Goal: Navigation & Orientation: Find specific page/section

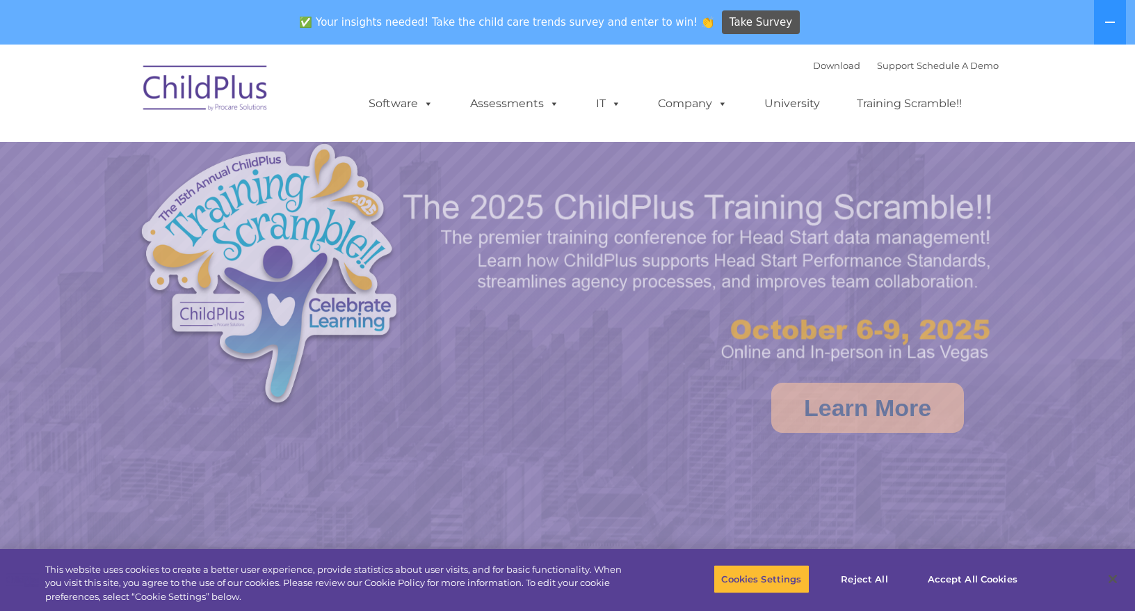
select select "MEDIUM"
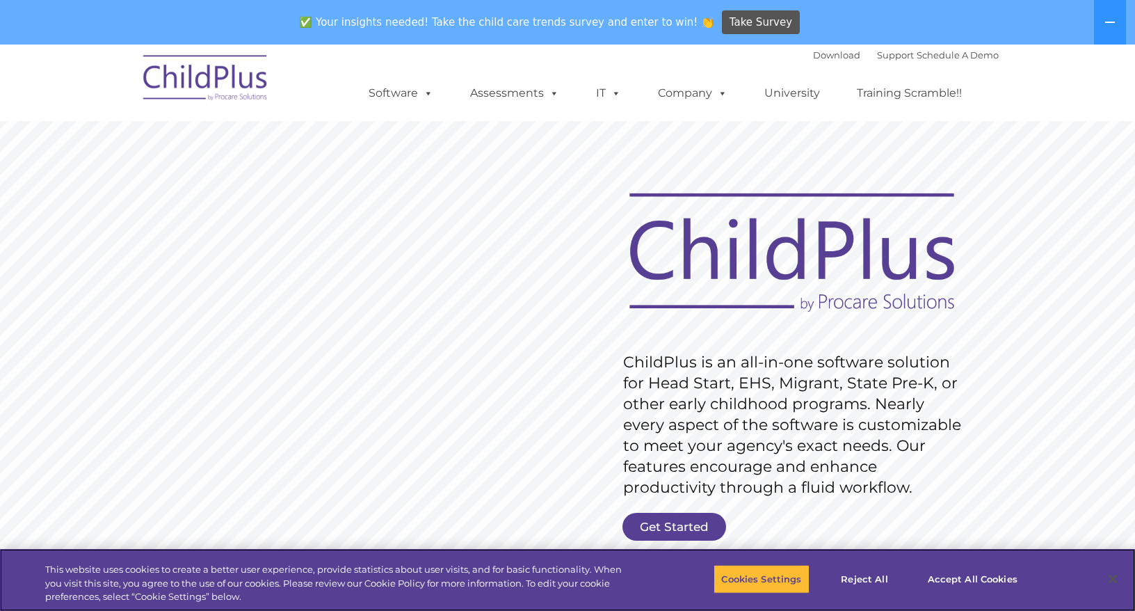
scroll to position [1, 0]
click at [1109, 24] on icon at bounding box center [1109, 22] width 11 height 11
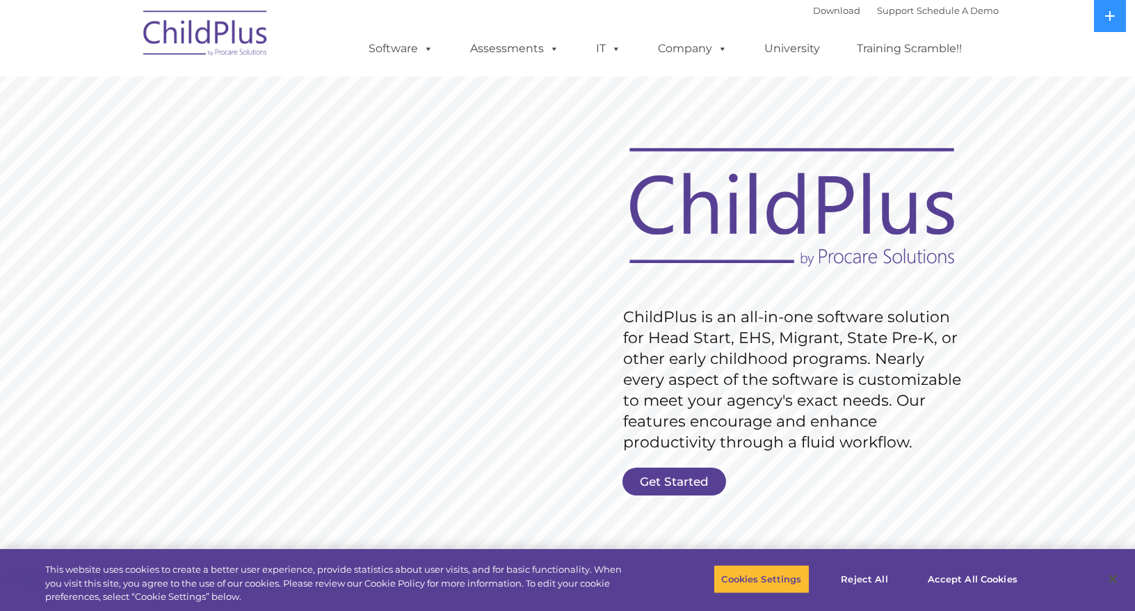
scroll to position [1, 0]
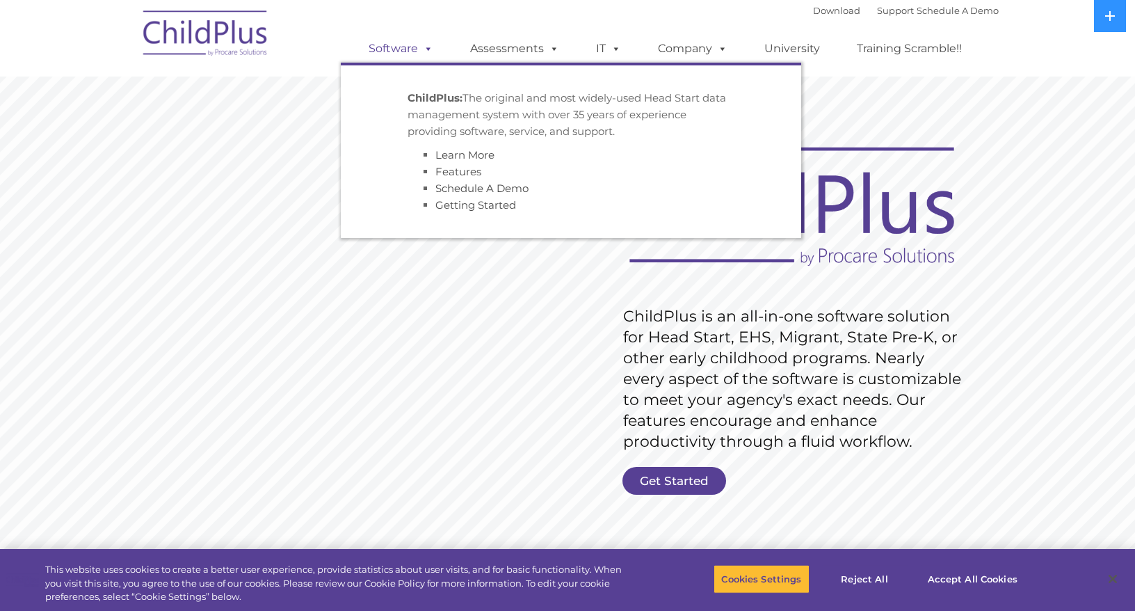
click at [430, 49] on span at bounding box center [425, 48] width 15 height 13
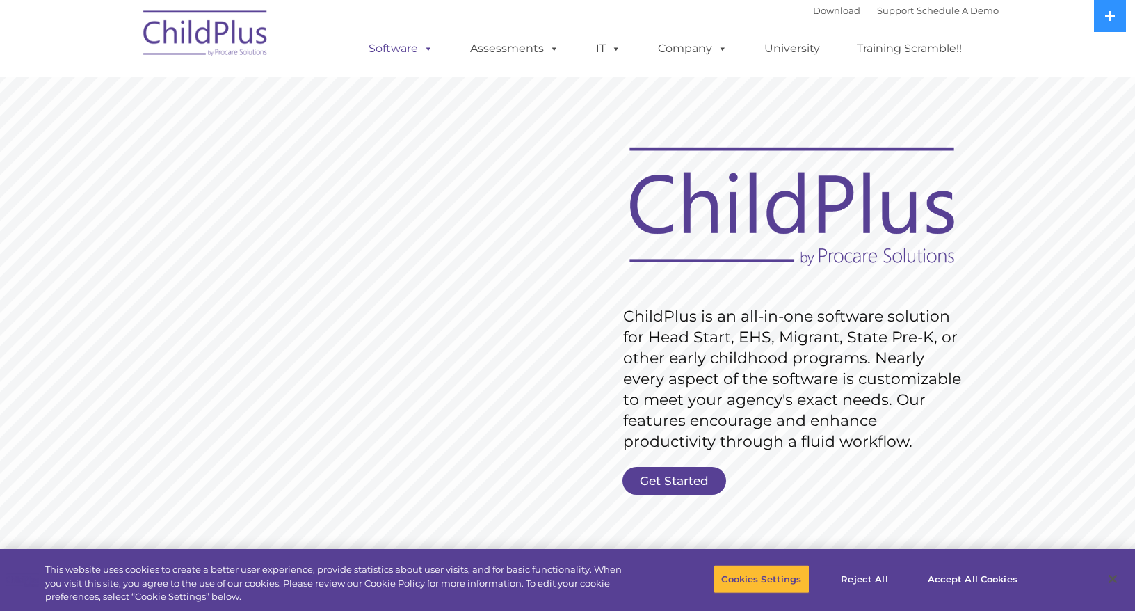
click at [430, 49] on span at bounding box center [425, 48] width 15 height 13
click at [268, 54] on img at bounding box center [205, 36] width 139 height 70
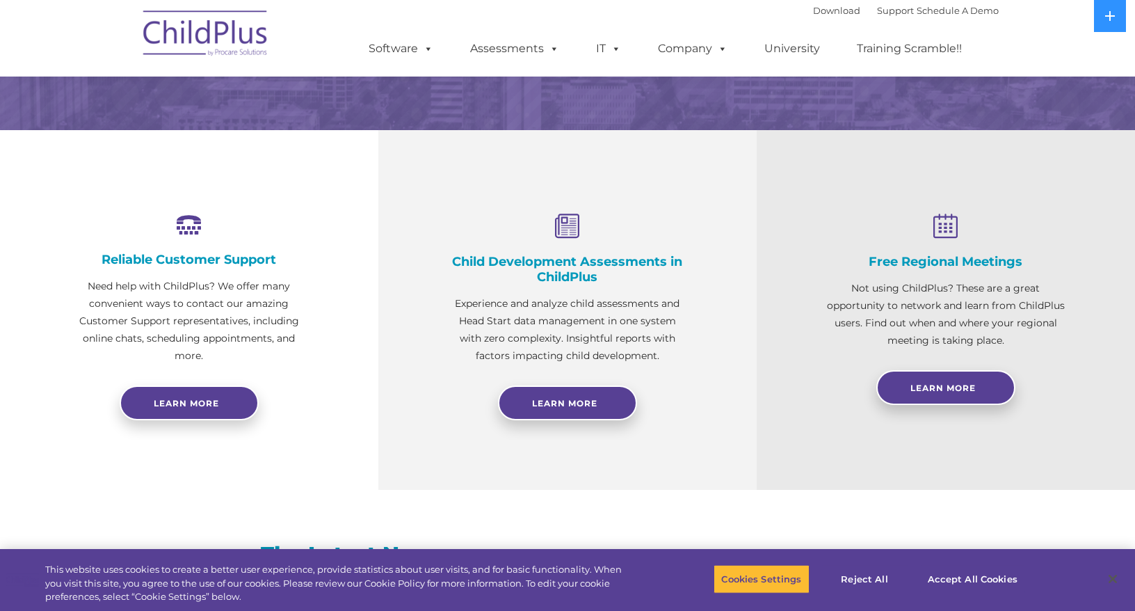
scroll to position [462, 0]
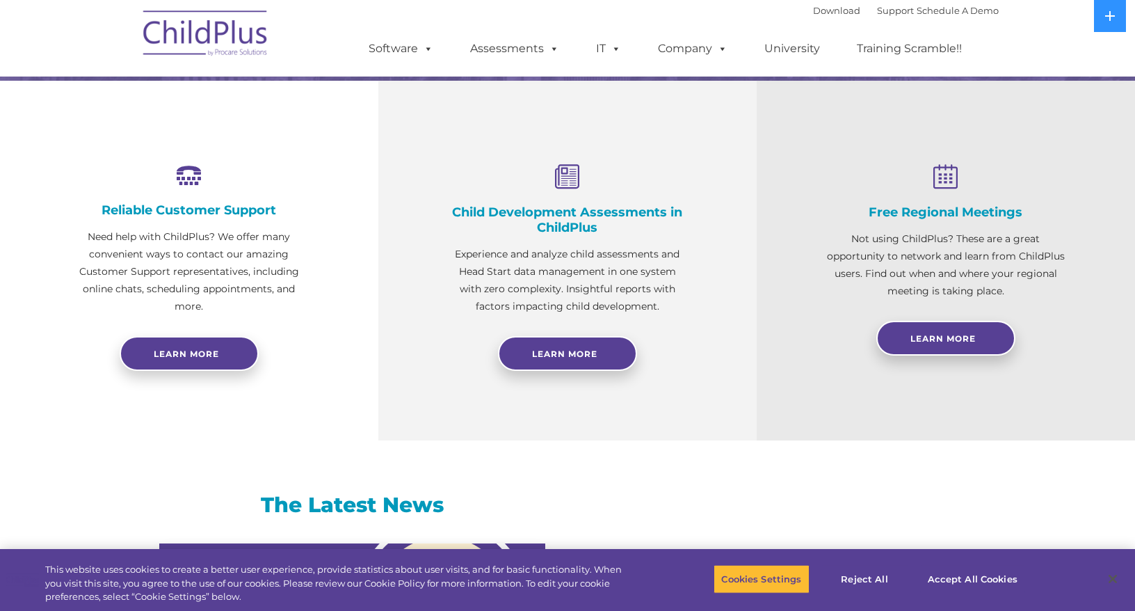
select select "MEDIUM"
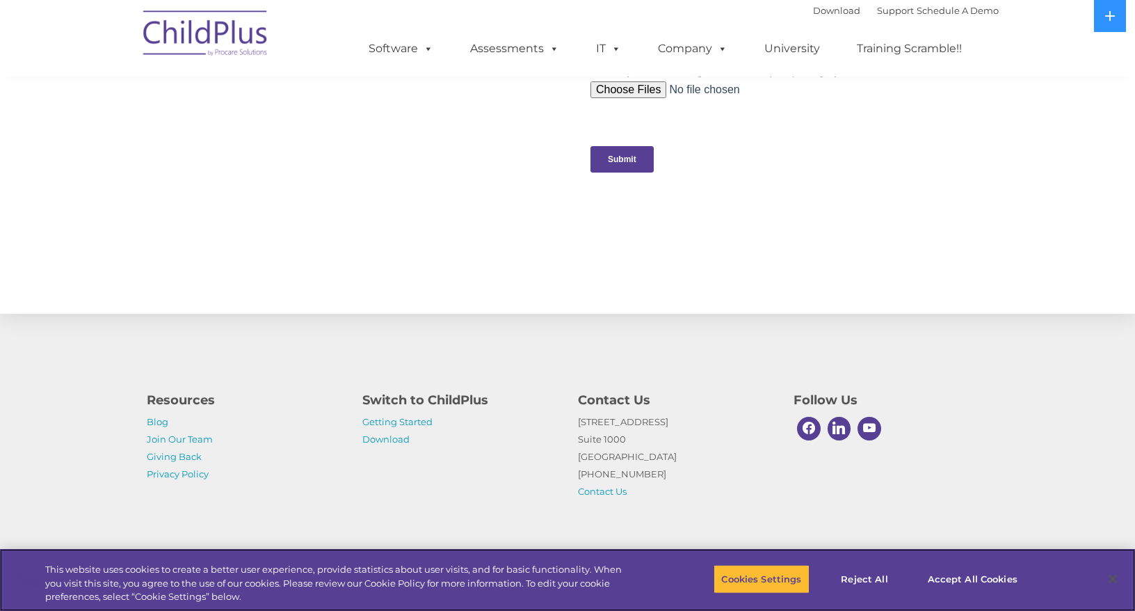
scroll to position [1408, 0]
click at [413, 420] on link "Getting Started" at bounding box center [397, 421] width 70 height 11
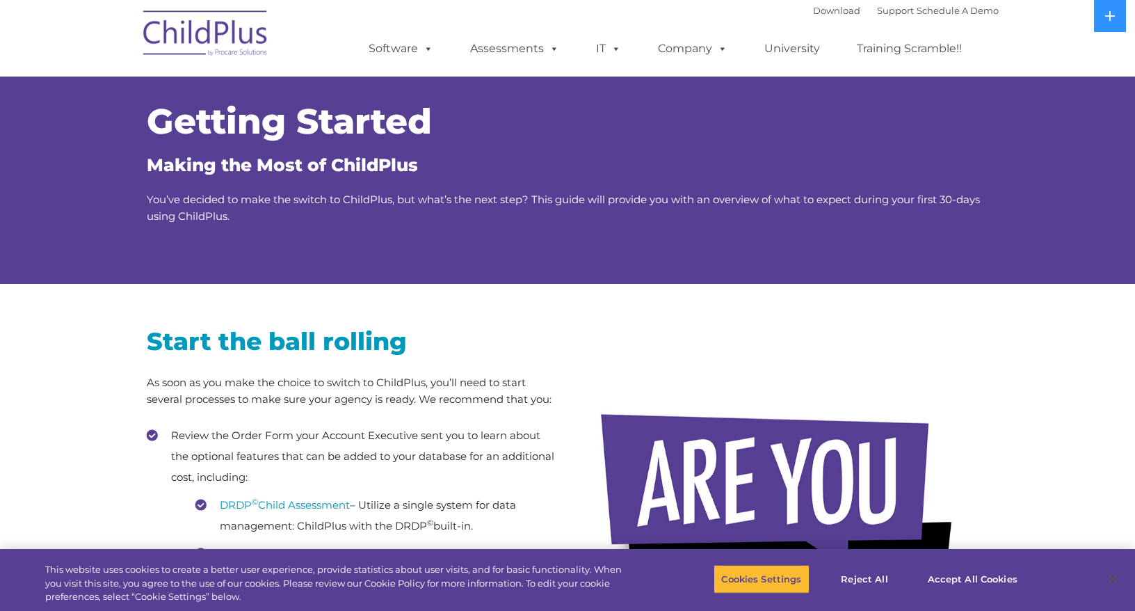
click at [255, 43] on img at bounding box center [205, 36] width 139 height 70
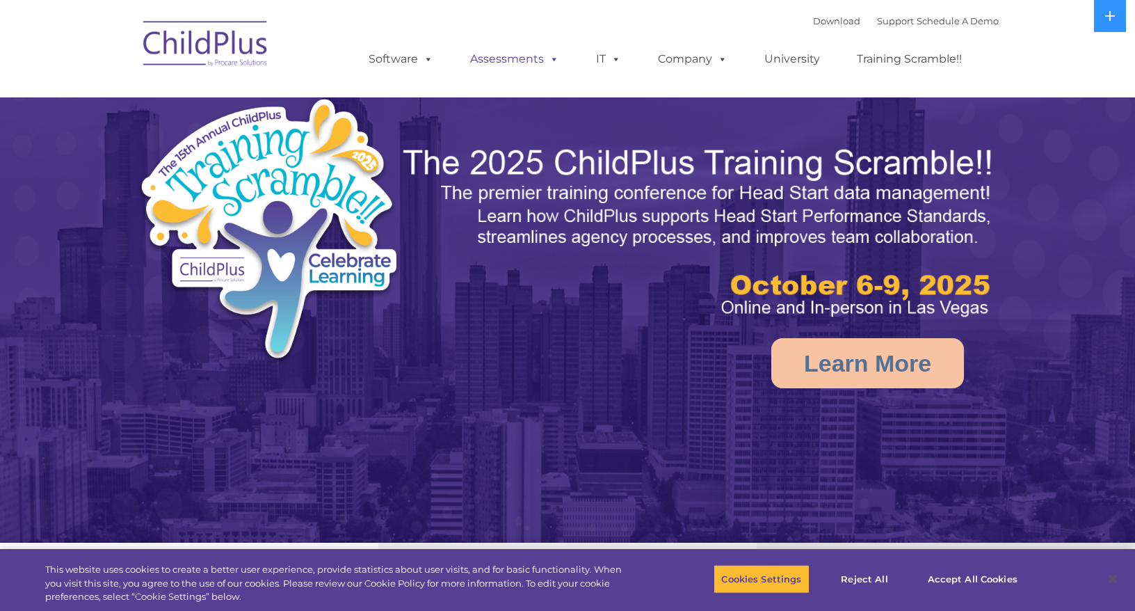
select select "MEDIUM"
click at [549, 348] on img at bounding box center [567, 357] width 1135 height 714
click at [818, 19] on link "Download" at bounding box center [836, 20] width 47 height 11
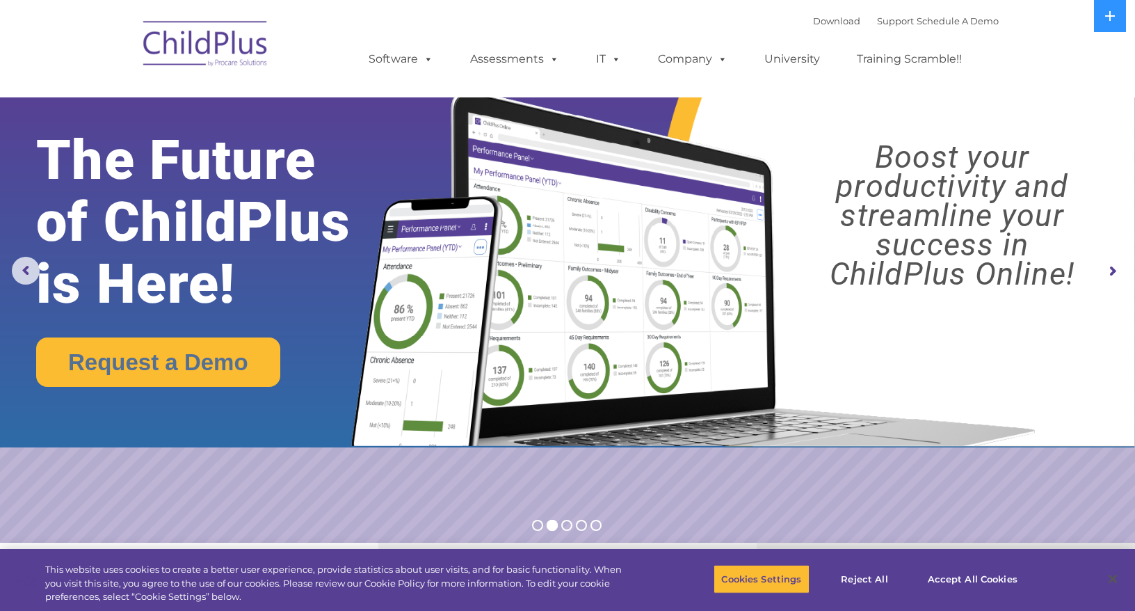
click at [1104, 282] on rs-arrow at bounding box center [1112, 271] width 28 height 28
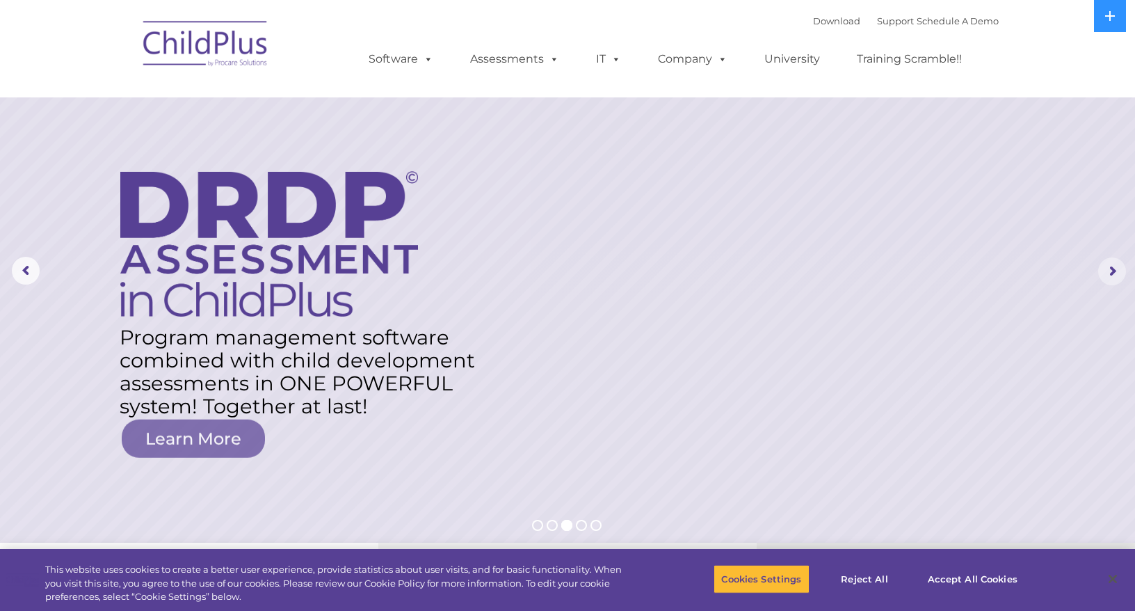
click at [1104, 282] on rs-arrow at bounding box center [1112, 271] width 28 height 28
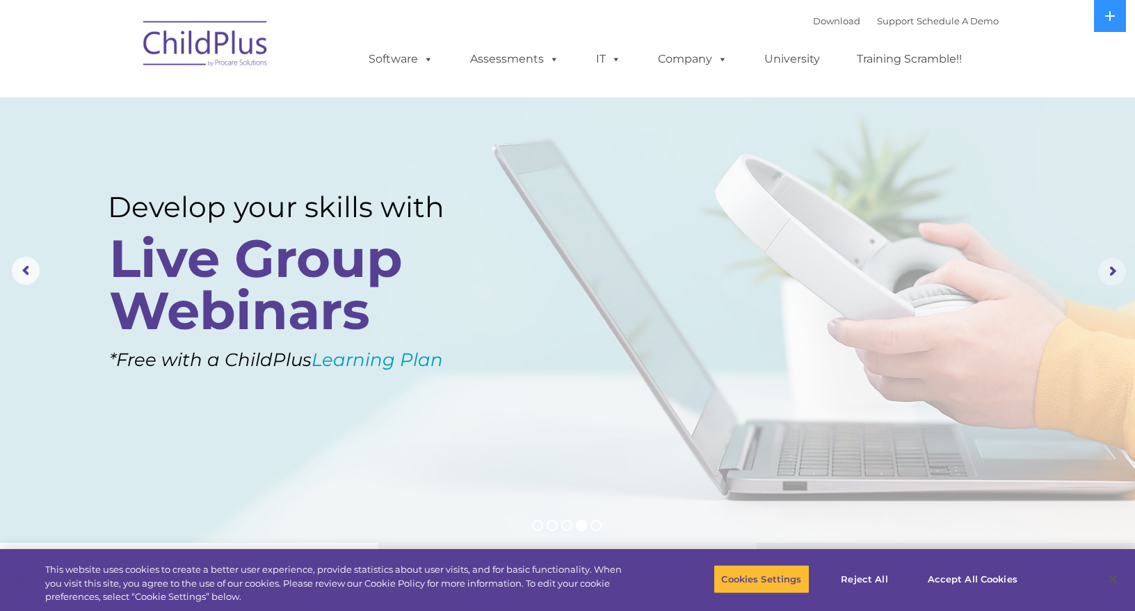
click at [1104, 282] on rs-arrow at bounding box center [1112, 271] width 28 height 28
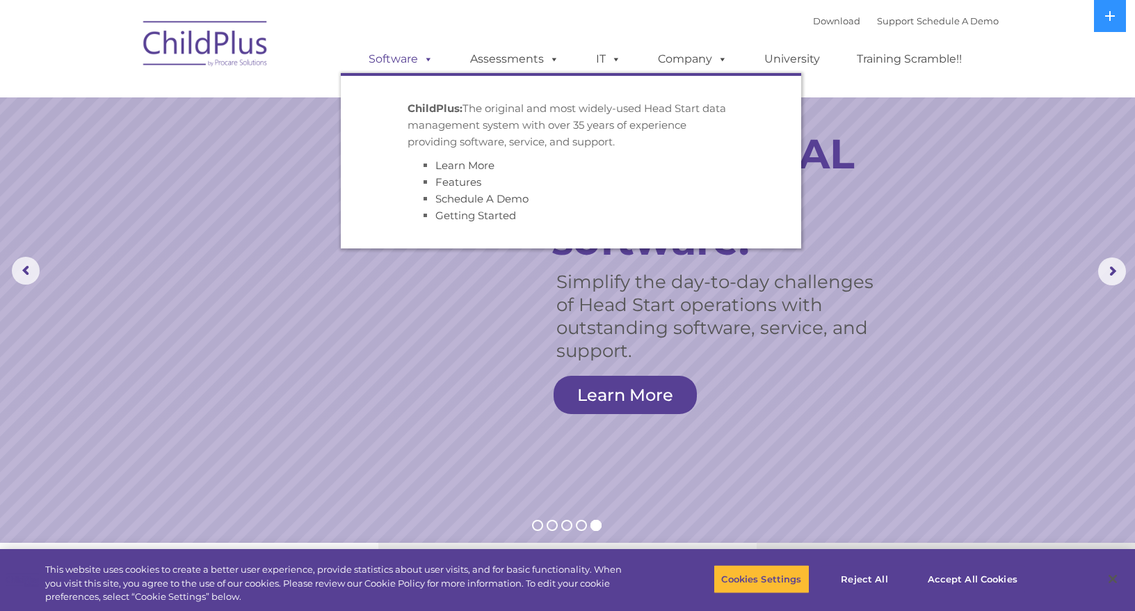
click at [426, 63] on span at bounding box center [425, 58] width 15 height 13
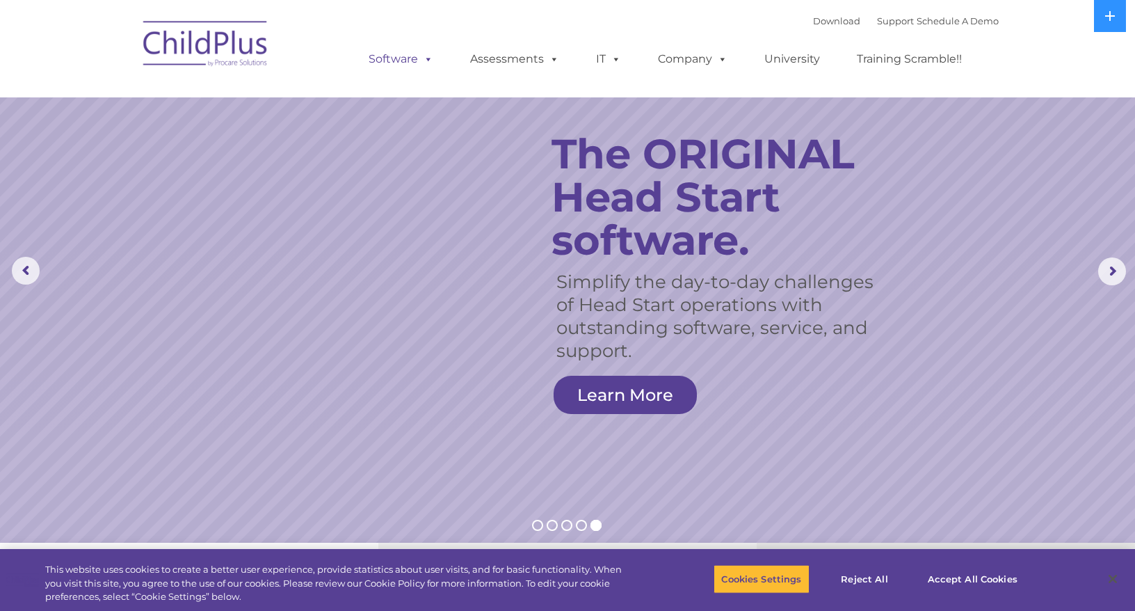
click at [412, 62] on link "Software" at bounding box center [401, 59] width 92 height 28
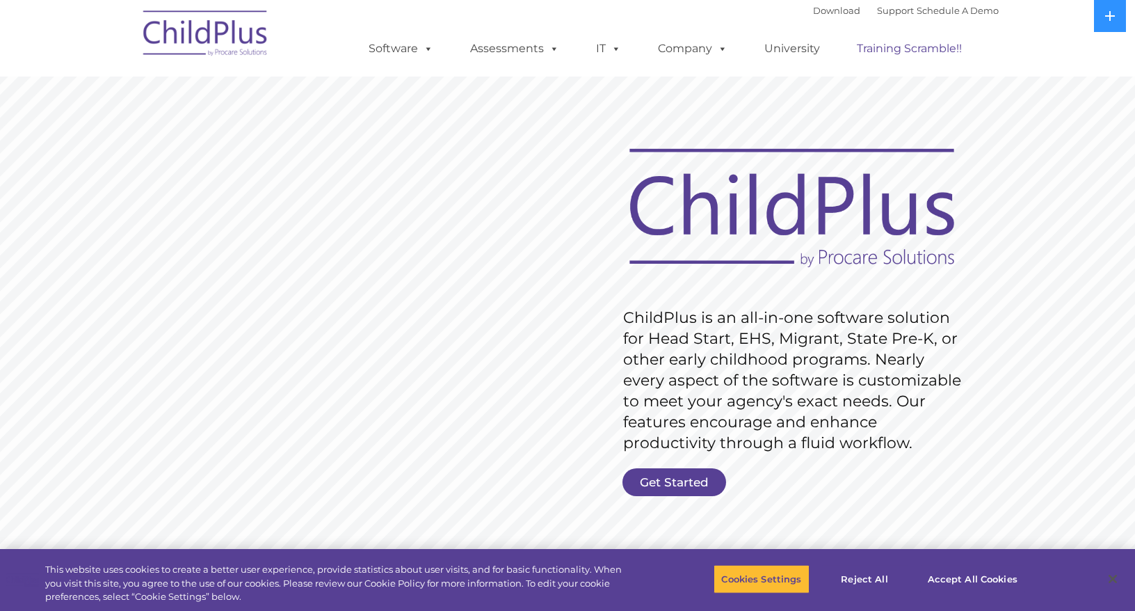
click at [912, 51] on link "Training Scramble!!" at bounding box center [909, 49] width 133 height 28
click at [676, 70] on ul "Software ChildPlus: The original and most widely-used Head Start data managemen…" at bounding box center [670, 49] width 658 height 56
